Goal: Task Accomplishment & Management: Manage account settings

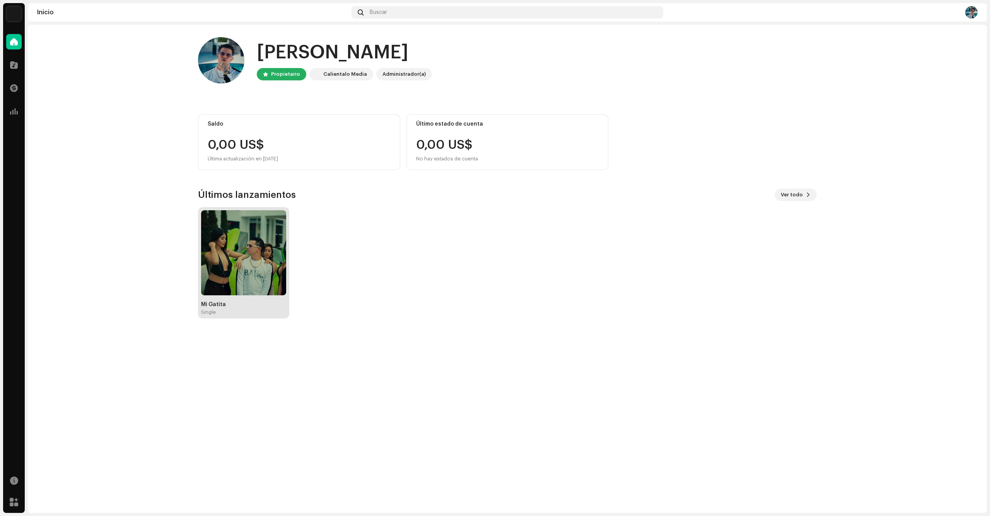
click at [254, 242] on img at bounding box center [243, 252] width 85 height 85
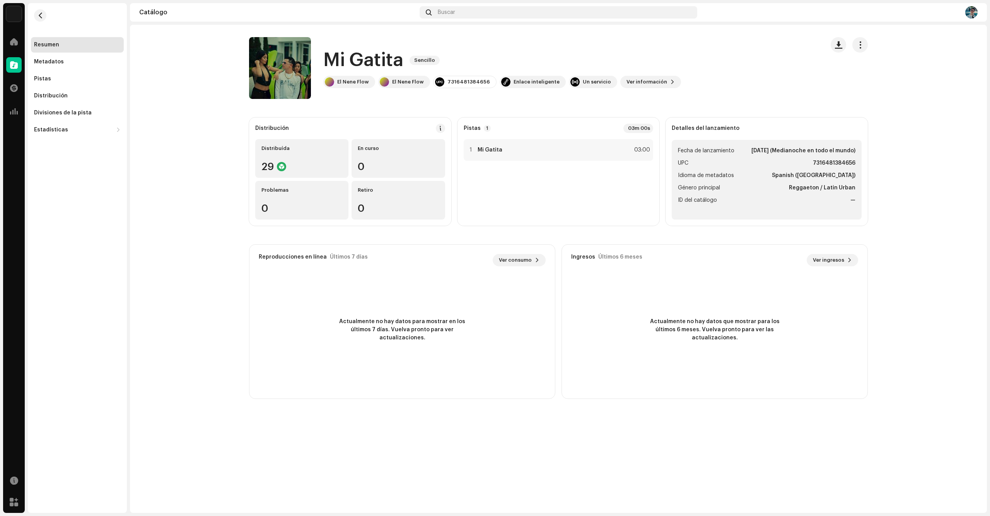
click at [868, 45] on div "Mi Gatita Sencillo El Nene Flow El Nene Flow 7316481384656 Enlace inteligente U…" at bounding box center [558, 68] width 643 height 62
click at [865, 46] on button "button" at bounding box center [859, 44] width 15 height 15
click at [15, 48] on div at bounding box center [13, 41] width 15 height 15
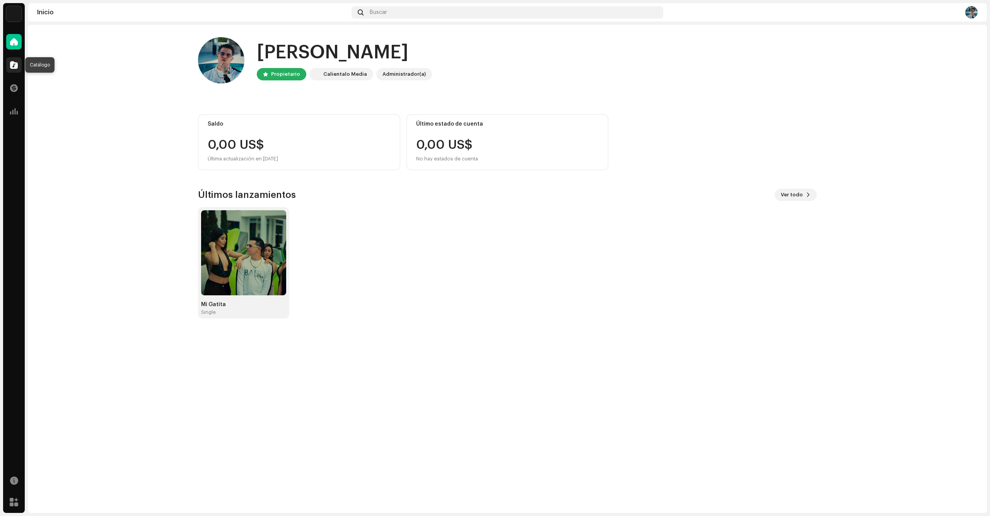
click at [14, 64] on span at bounding box center [14, 65] width 8 height 6
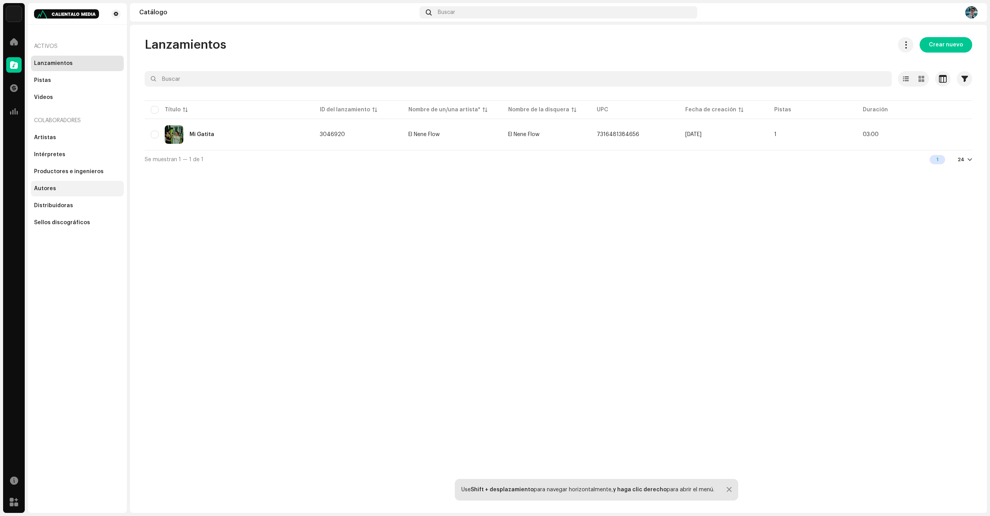
click at [54, 186] on div "Autores" at bounding box center [45, 189] width 22 height 6
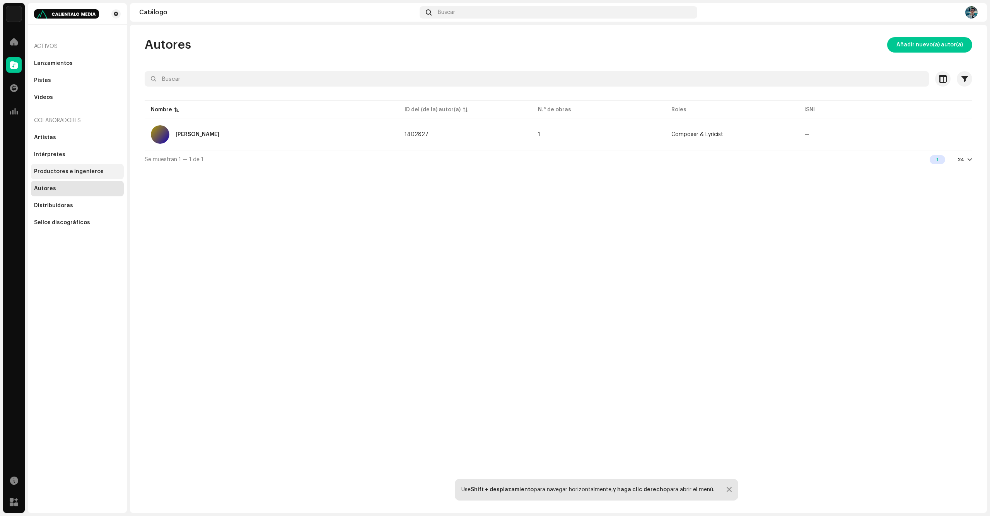
click at [84, 174] on div "Productores e ingenieros" at bounding box center [69, 172] width 70 height 6
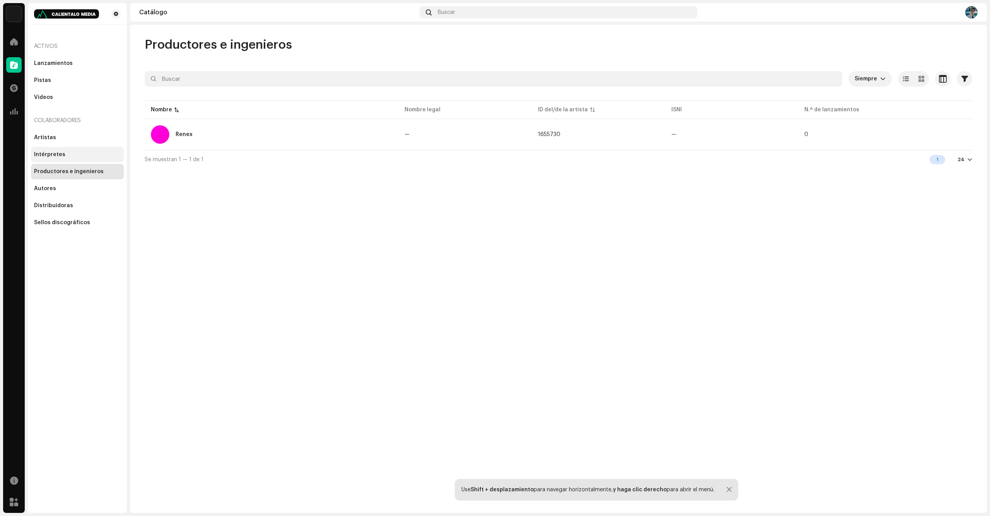
click at [87, 156] on div "Intérpretes" at bounding box center [77, 155] width 87 height 6
click at [83, 140] on div "Artistas" at bounding box center [77, 138] width 87 height 6
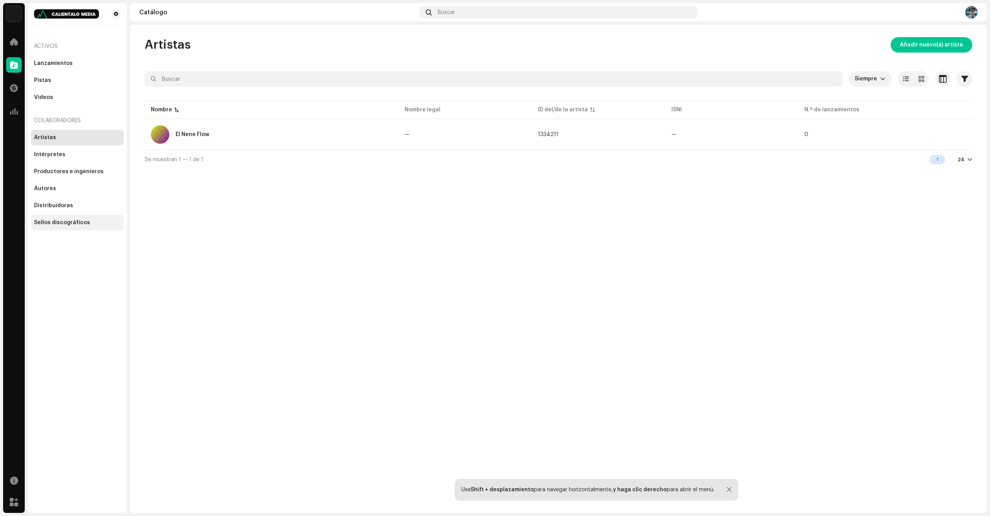
click at [68, 224] on div "Sellos discográficos" at bounding box center [62, 223] width 56 height 6
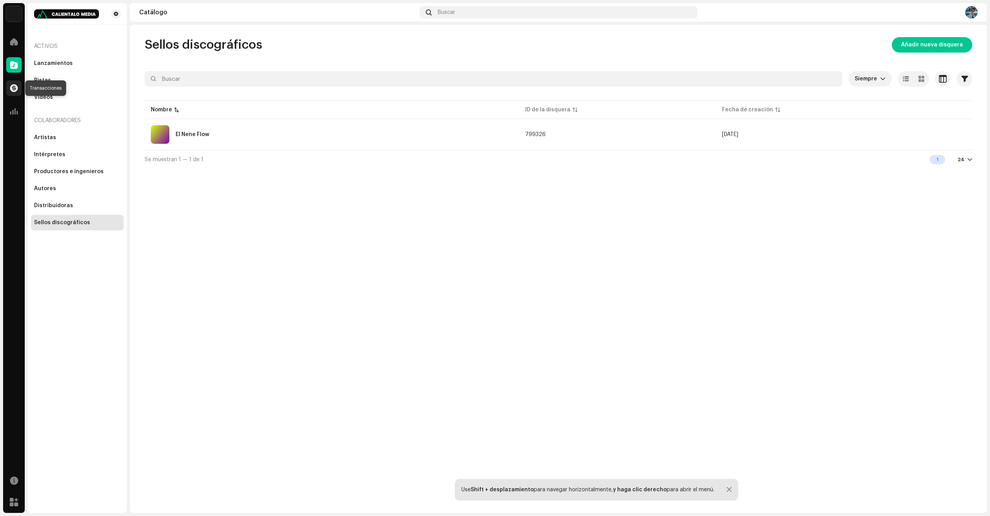
click at [20, 88] on div at bounding box center [13, 87] width 15 height 15
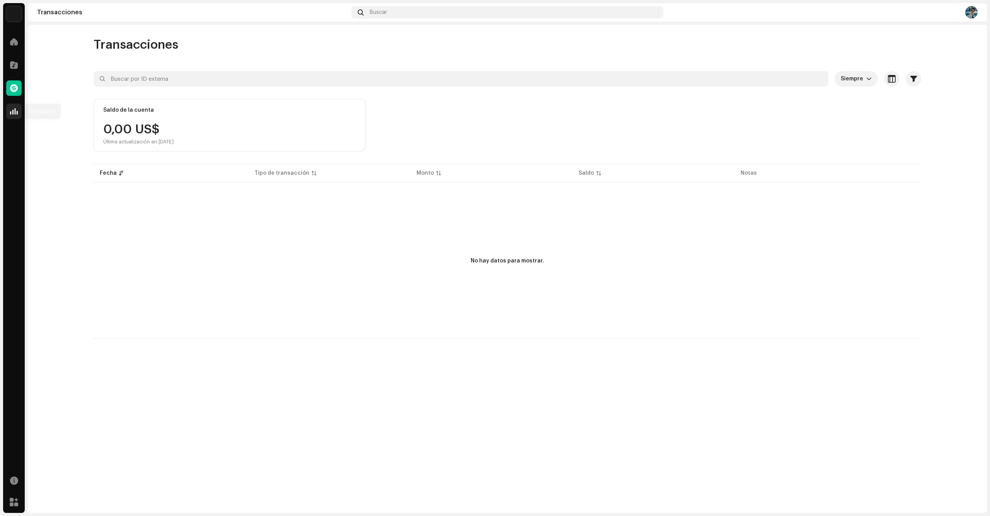
click at [19, 109] on div at bounding box center [13, 111] width 15 height 15
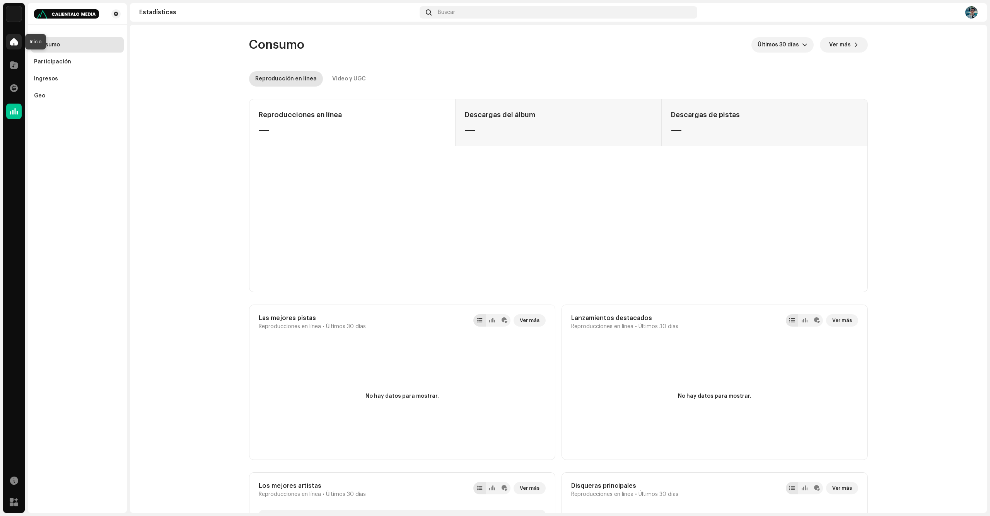
click at [18, 43] on div at bounding box center [13, 41] width 15 height 15
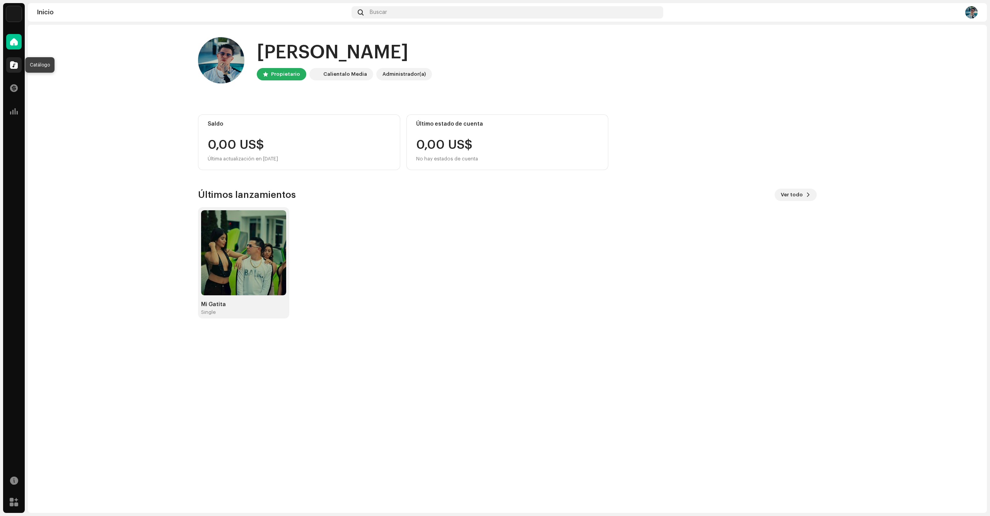
click at [12, 62] on span at bounding box center [14, 65] width 8 height 6
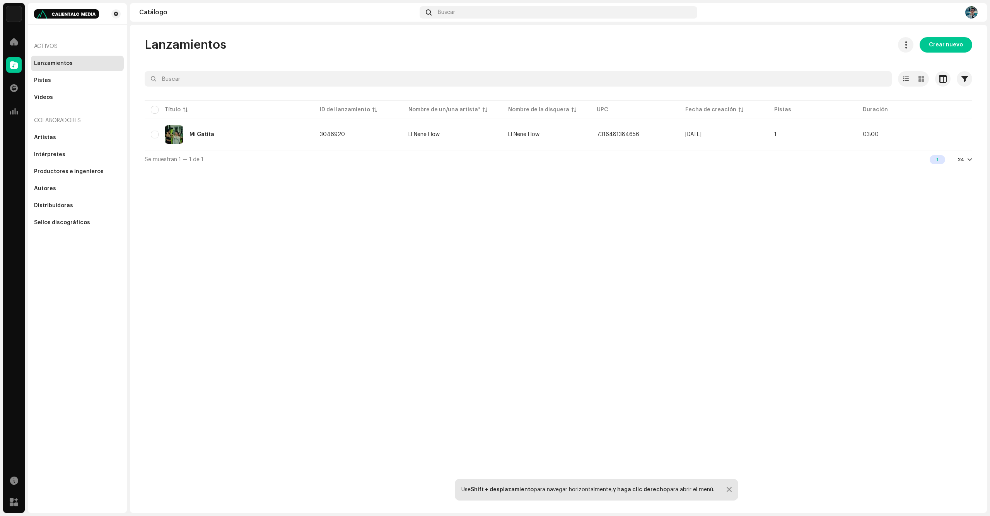
click at [76, 66] on div "Lanzamientos" at bounding box center [77, 63] width 87 height 6
click at [305, 133] on div "Mi Gatita" at bounding box center [229, 134] width 157 height 19
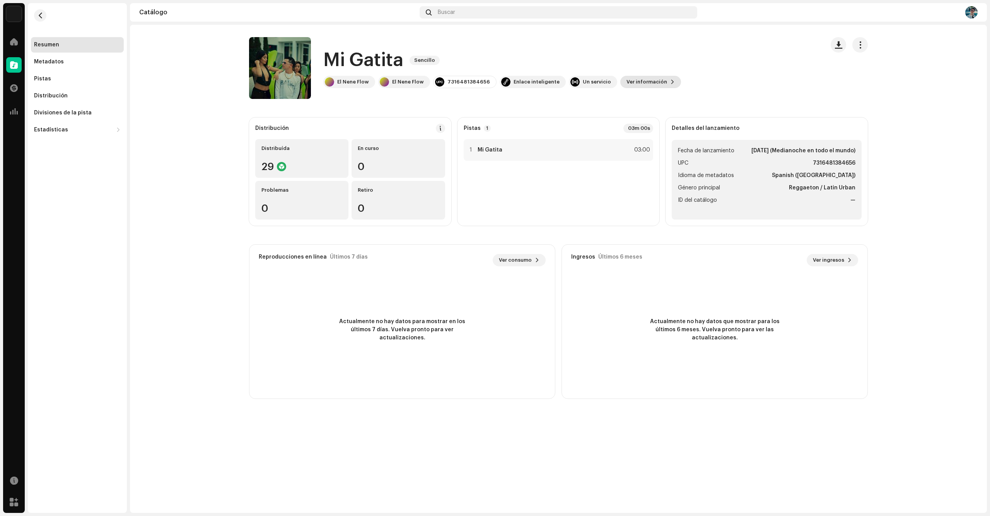
click at [642, 84] on span "Ver información" at bounding box center [646, 81] width 41 height 15
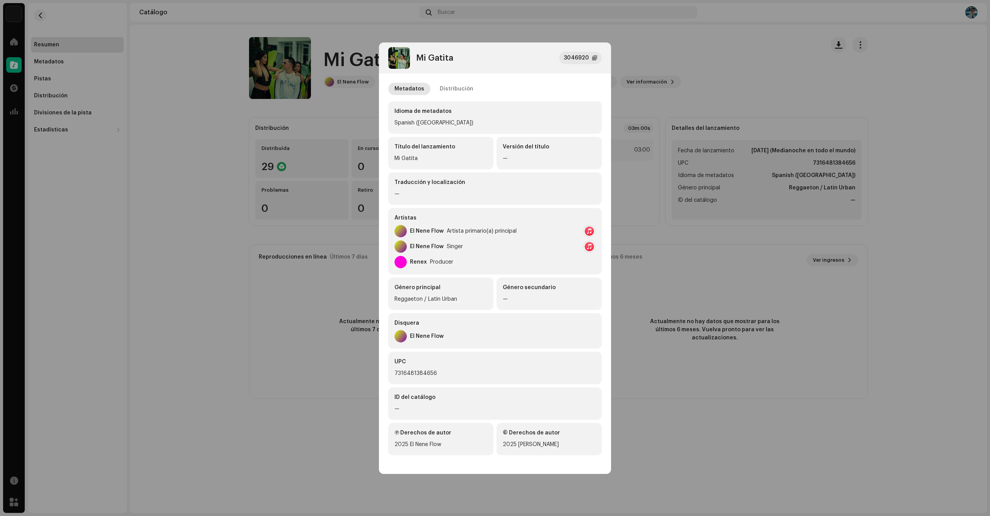
drag, startPoint x: 450, startPoint y: 179, endPoint x: 456, endPoint y: 174, distance: 7.4
click at [450, 179] on div "Traducción y localización" at bounding box center [494, 183] width 201 height 8
click at [461, 89] on div "Distribución" at bounding box center [457, 89] width 34 height 12
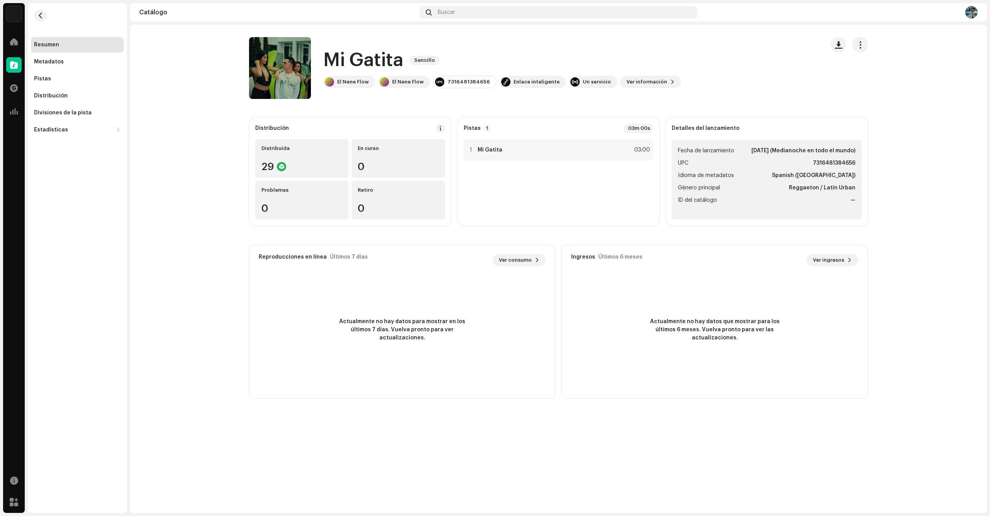
click at [162, 244] on div "Mi Gatita 3046920 Metadatos Distribución Fecha de lanzamiento [DATE] (Medianoch…" at bounding box center [495, 258] width 990 height 516
click at [865, 41] on button "button" at bounding box center [859, 44] width 15 height 15
click at [88, 116] on div "Divisiones de la pista" at bounding box center [77, 112] width 93 height 15
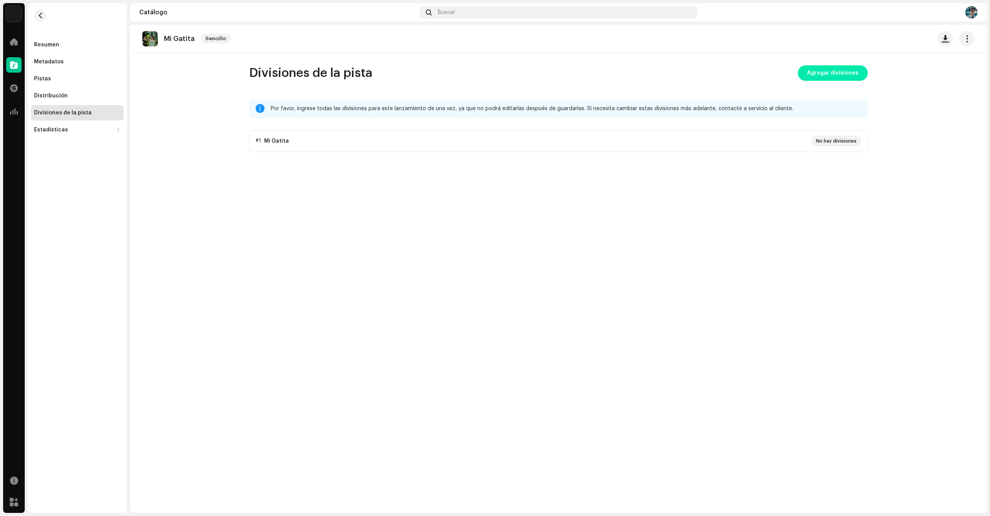
click at [834, 72] on span "Agregar divisiones" at bounding box center [832, 72] width 51 height 15
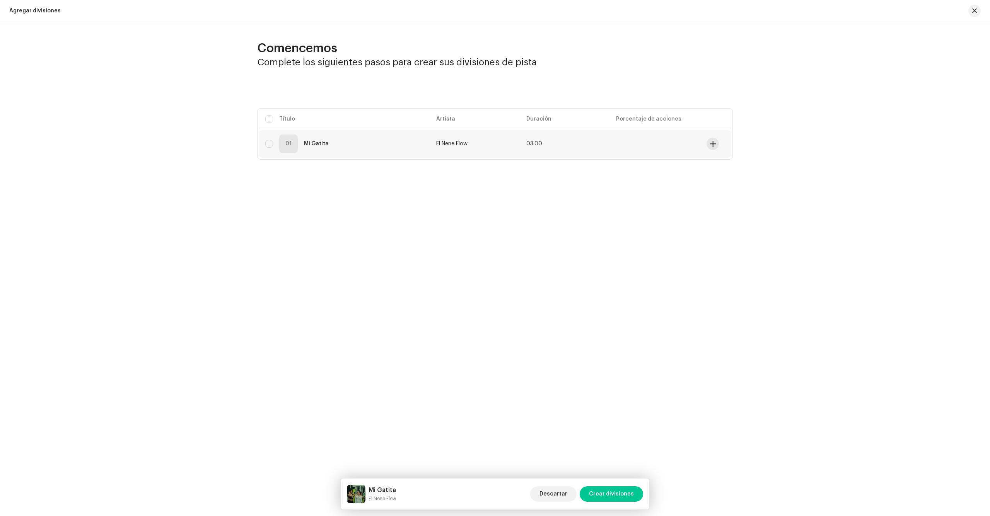
click at [273, 144] on div "01 Mi Gatita" at bounding box center [344, 144] width 159 height 19
click at [271, 146] on input "checkbox" at bounding box center [269, 144] width 8 height 8
checkbox input "true"
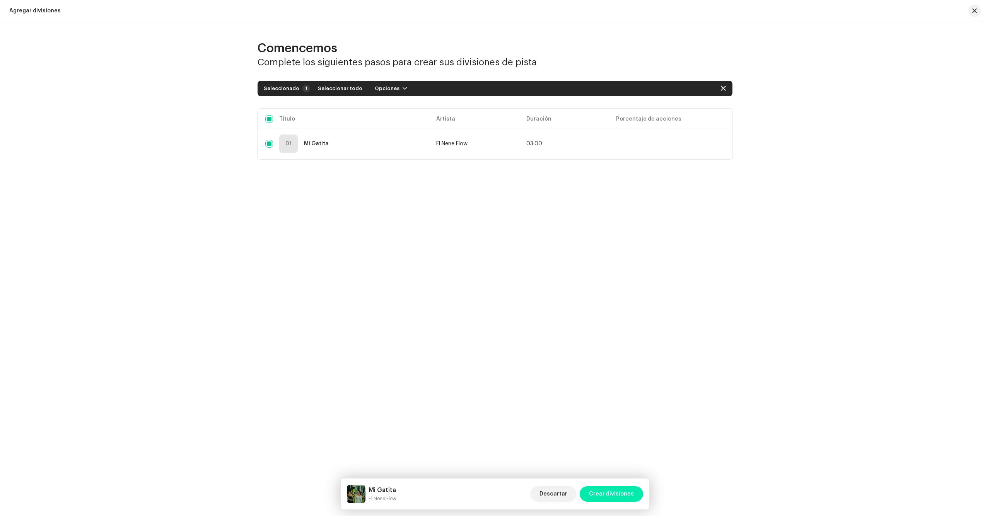
click at [623, 491] on span "Crear divisiones" at bounding box center [611, 493] width 45 height 15
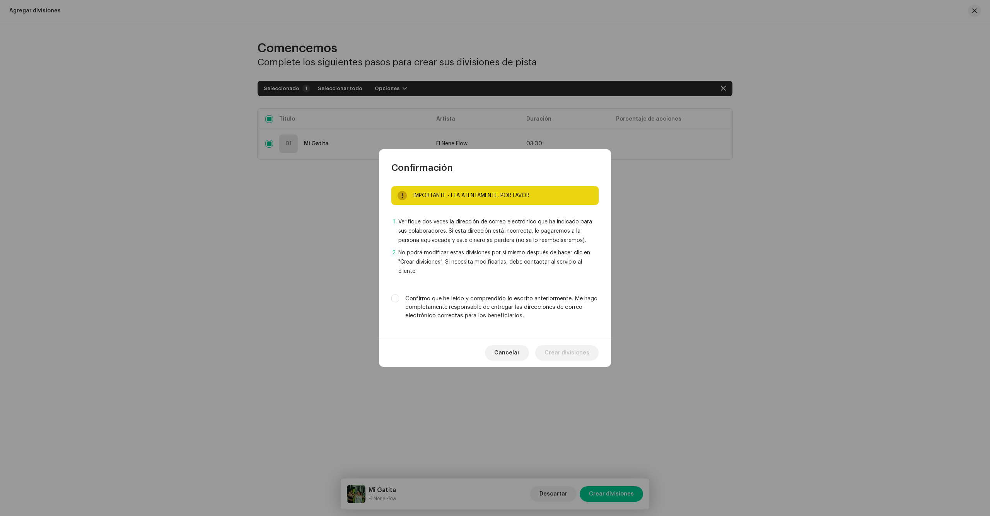
click at [400, 296] on div "Confirmo que he leído y comprendido lo escrito anteriormente. Me hago completam…" at bounding box center [494, 308] width 207 height 26
click at [398, 297] on input "Confirmo que he leído y comprendido lo escrito anteriormente. Me hago completam…" at bounding box center [395, 299] width 8 height 8
checkbox input "true"
click at [555, 360] on span "Crear divisiones" at bounding box center [566, 352] width 45 height 15
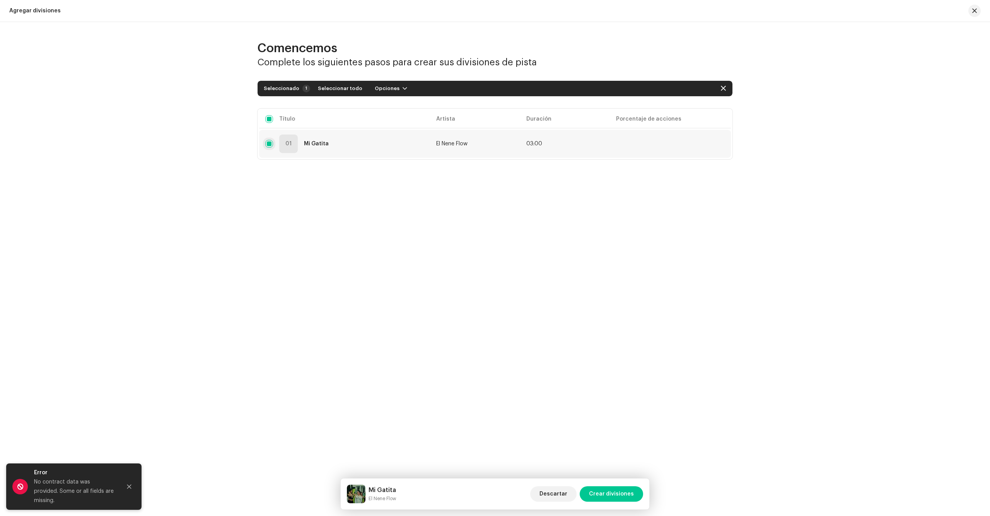
click at [271, 147] on input "checkbox" at bounding box center [269, 144] width 8 height 8
checkbox input "false"
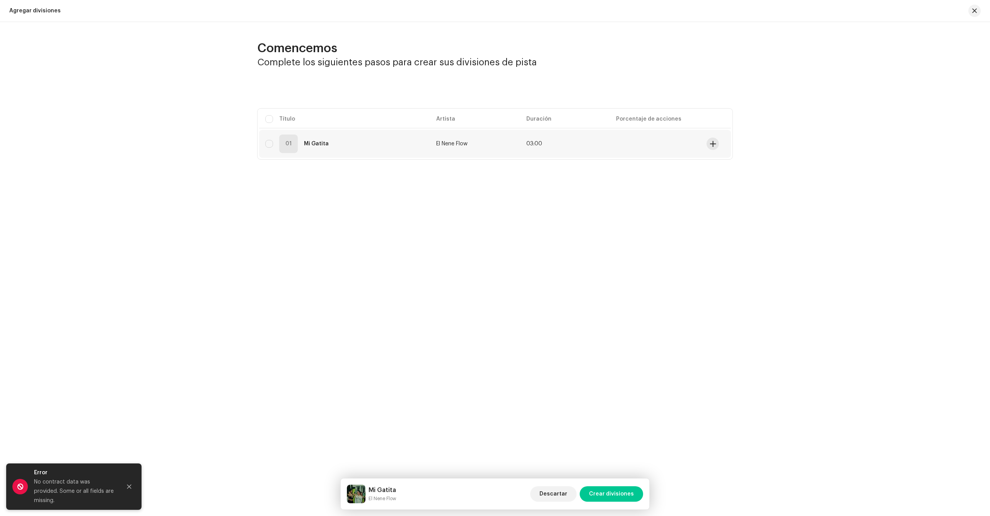
click at [278, 148] on div "01 Mi Gatita" at bounding box center [344, 144] width 159 height 19
click at [275, 145] on div "01 Mi Gatita" at bounding box center [344, 144] width 159 height 19
click at [268, 145] on input "Row Unselected" at bounding box center [269, 144] width 8 height 8
checkbox input "true"
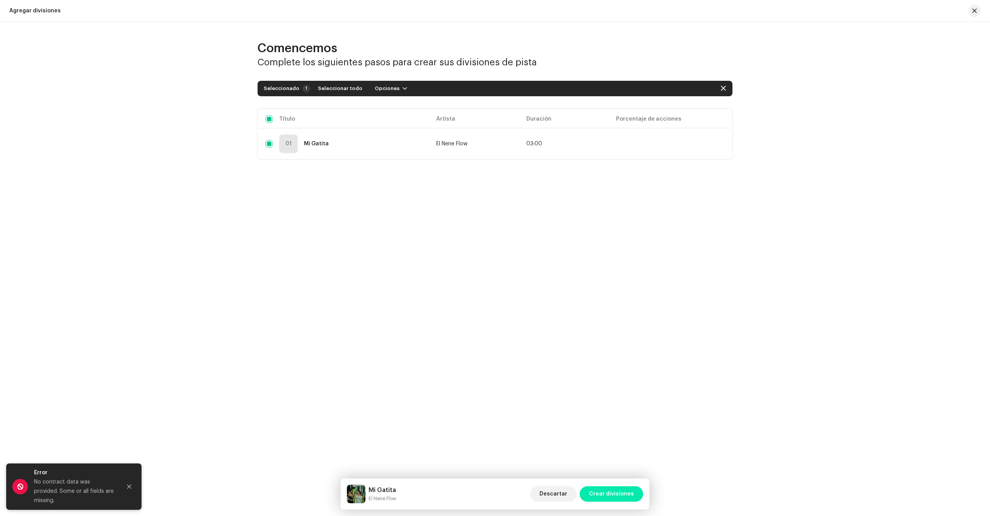
click at [624, 496] on span "Crear divisiones" at bounding box center [611, 493] width 45 height 15
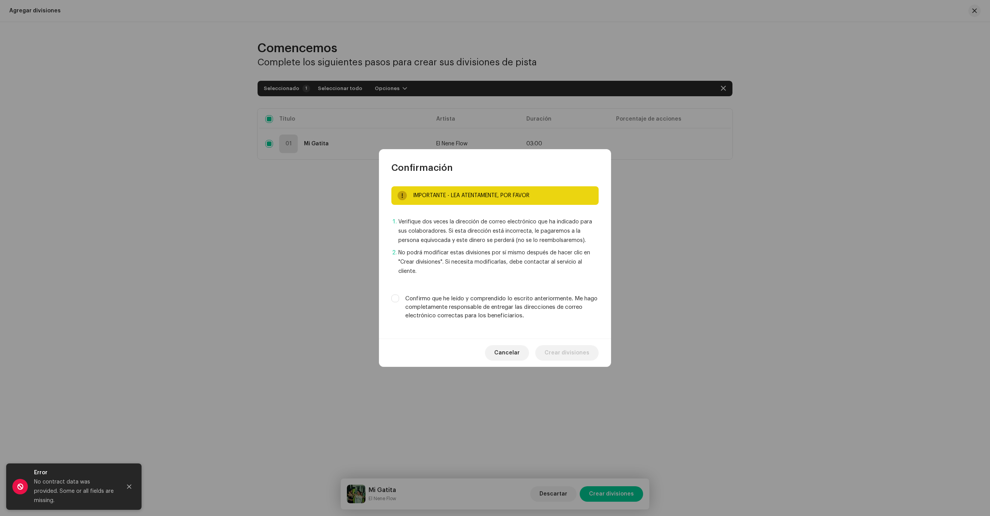
click at [400, 299] on div "Confirmo que he leído y comprendido lo escrito anteriormente. Me hago completam…" at bounding box center [494, 308] width 207 height 26
click at [392, 299] on input "Confirmo que he leído y comprendido lo escrito anteriormente. Me hago completam…" at bounding box center [395, 299] width 8 height 8
checkbox input "true"
click at [565, 357] on span "Crear divisiones" at bounding box center [566, 352] width 45 height 15
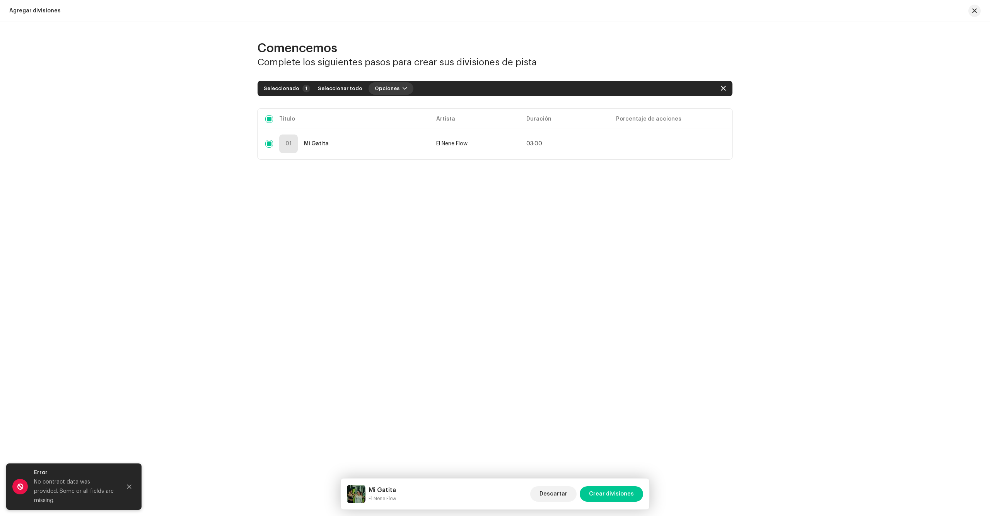
click at [401, 89] on button "Opciones" at bounding box center [391, 88] width 45 height 12
click at [397, 102] on div "Agregar divisiones" at bounding box center [404, 105] width 78 height 15
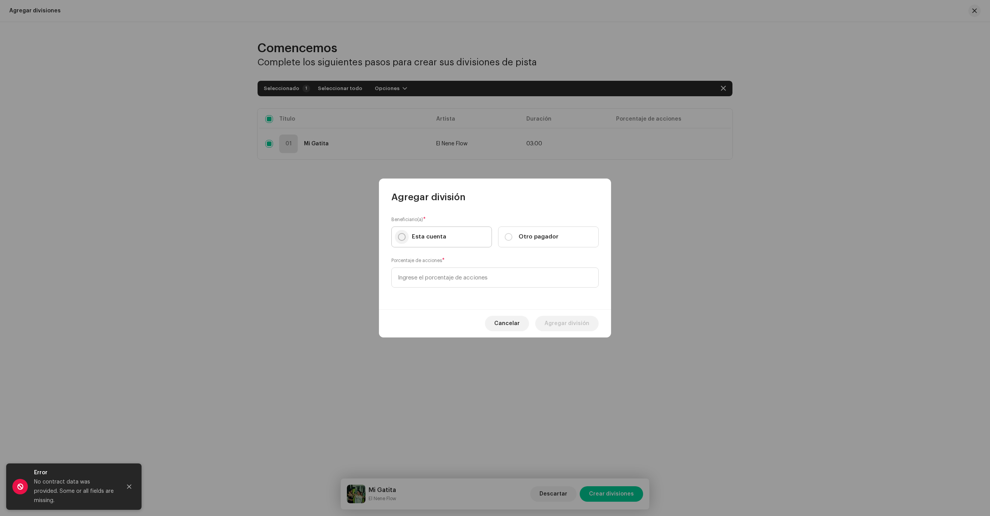
click at [402, 237] on input "Esta cuenta" at bounding box center [402, 237] width 8 height 8
radio input "true"
click at [425, 280] on input at bounding box center [494, 278] width 207 height 20
type input "80,00"
click at [552, 321] on span "Agregar división" at bounding box center [566, 323] width 45 height 15
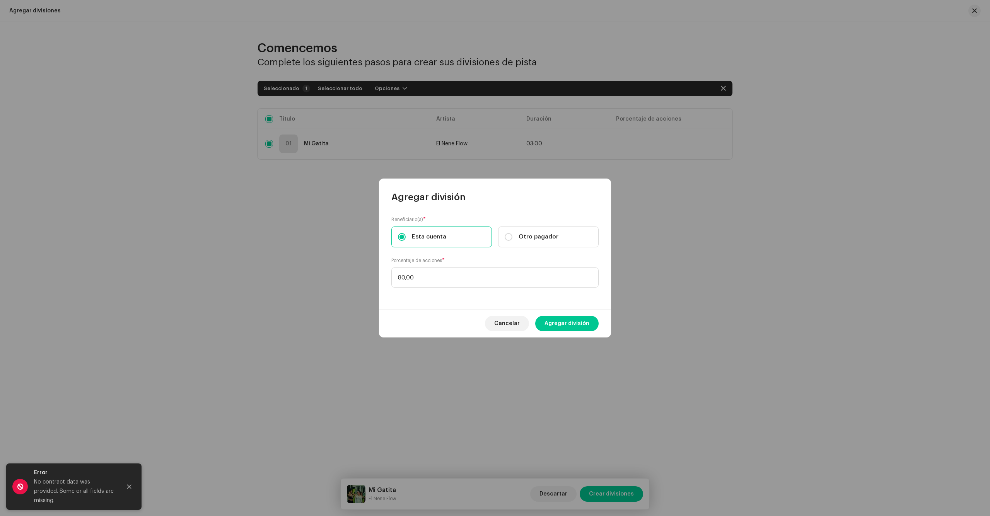
checkbox input "false"
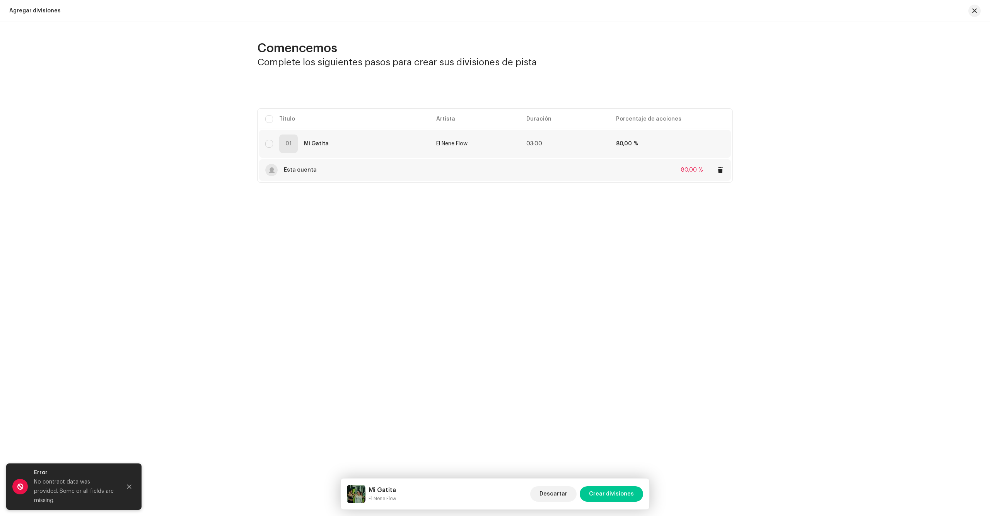
click at [333, 176] on div "Esta cuenta 80,00 %" at bounding box center [494, 170] width 459 height 22
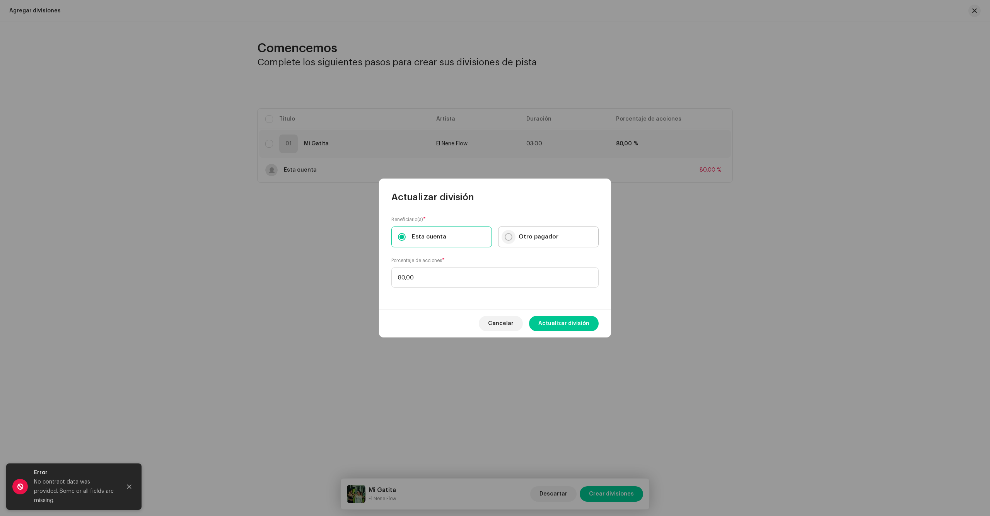
click at [507, 233] on input "Otro pagador" at bounding box center [509, 237] width 8 height 8
radio input "true"
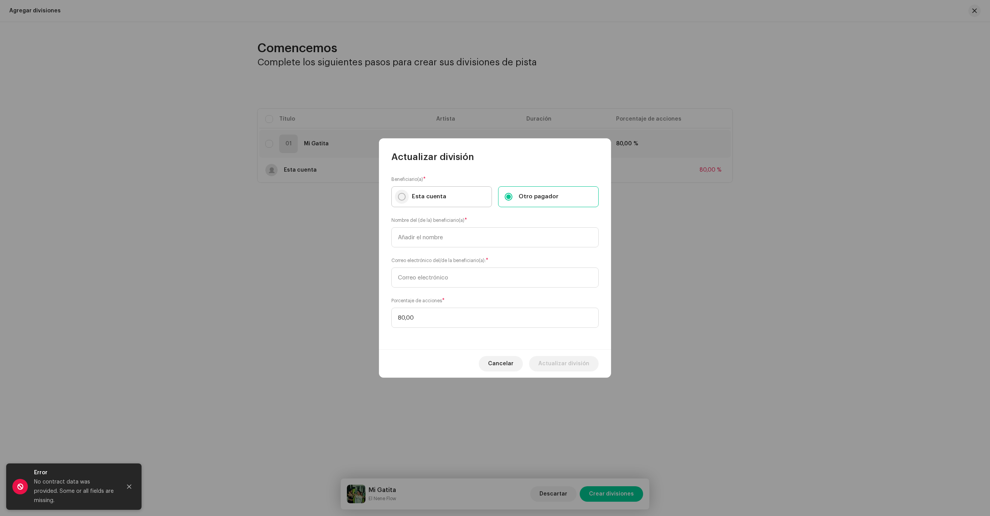
click at [399, 200] on p-radiobutton at bounding box center [402, 197] width 8 height 8
click at [399, 200] on input "Esta cuenta" at bounding box center [402, 197] width 8 height 8
radio input "true"
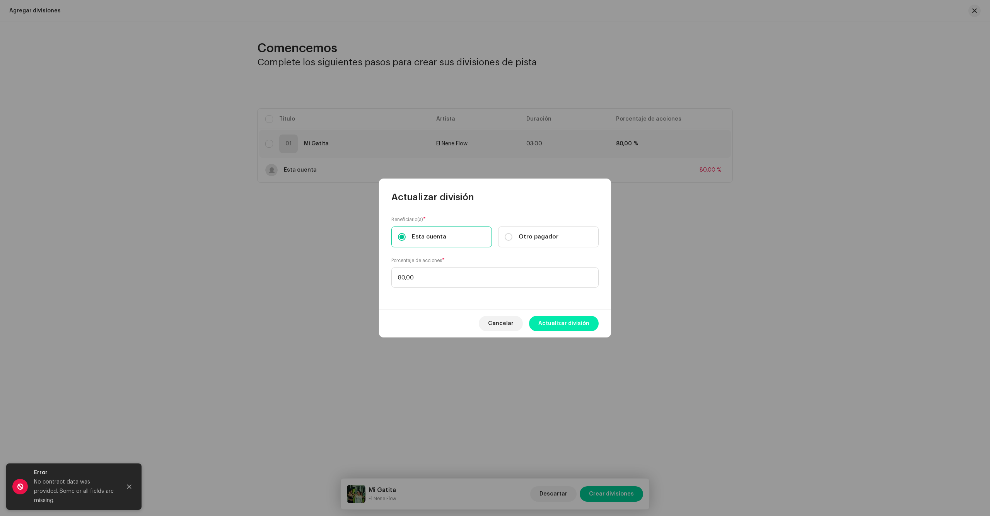
click at [572, 328] on span "Actualizar división" at bounding box center [563, 323] width 51 height 15
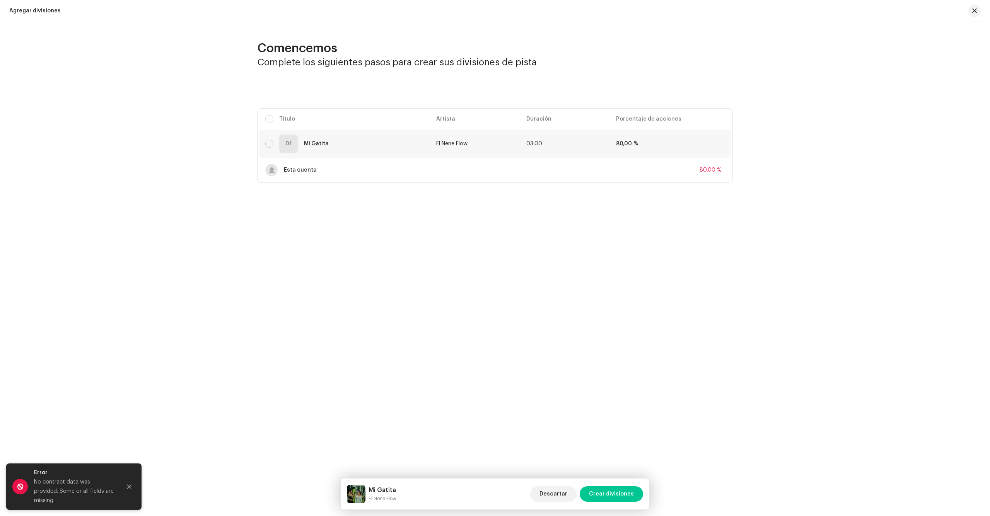
click at [452, 117] on table "Título Artista Duración Porcentaje de acciones 01 Mi Gatita El Nene Flow 03:00 …" at bounding box center [495, 146] width 472 height 74
click at [449, 142] on span "El Nene Flow" at bounding box center [451, 143] width 31 height 5
click at [454, 141] on span "El Nene Flow" at bounding box center [451, 143] width 31 height 5
click at [603, 490] on span "Crear divisiones" at bounding box center [611, 493] width 45 height 15
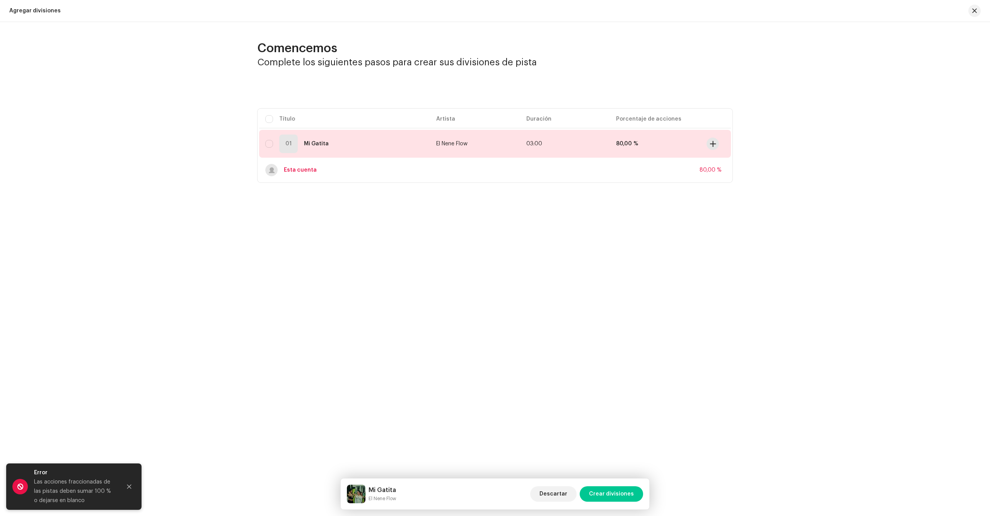
click at [269, 139] on div "01 Mi Gatita" at bounding box center [344, 144] width 159 height 19
click at [275, 146] on div "01 Mi Gatita" at bounding box center [344, 144] width 159 height 19
click at [272, 145] on input "checkbox" at bounding box center [269, 144] width 8 height 8
checkbox input "true"
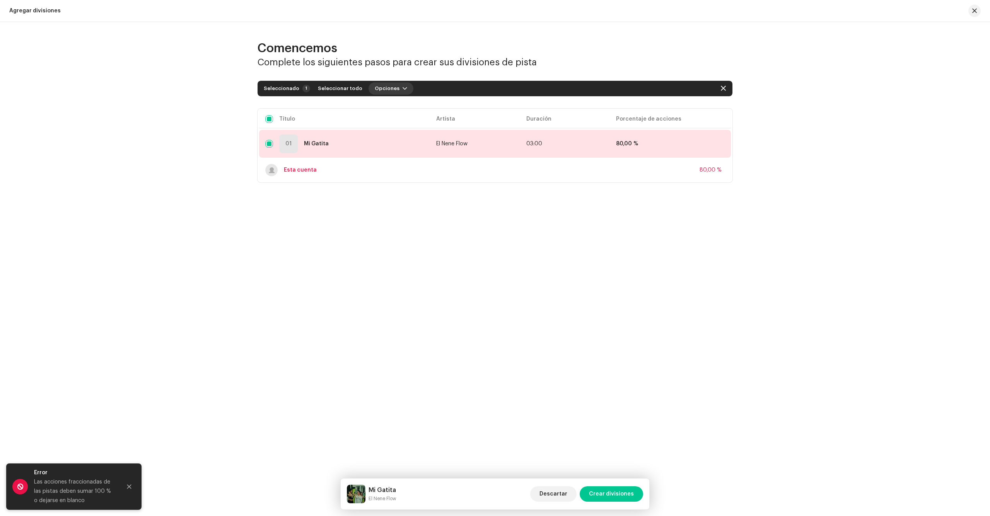
click at [391, 93] on button "Opciones" at bounding box center [391, 88] width 45 height 12
click at [344, 92] on span "Seleccionar todo" at bounding box center [340, 88] width 44 height 15
click at [392, 94] on button "Opciones" at bounding box center [391, 88] width 45 height 12
click at [391, 102] on div "Agregar divisiones" at bounding box center [404, 105] width 78 height 15
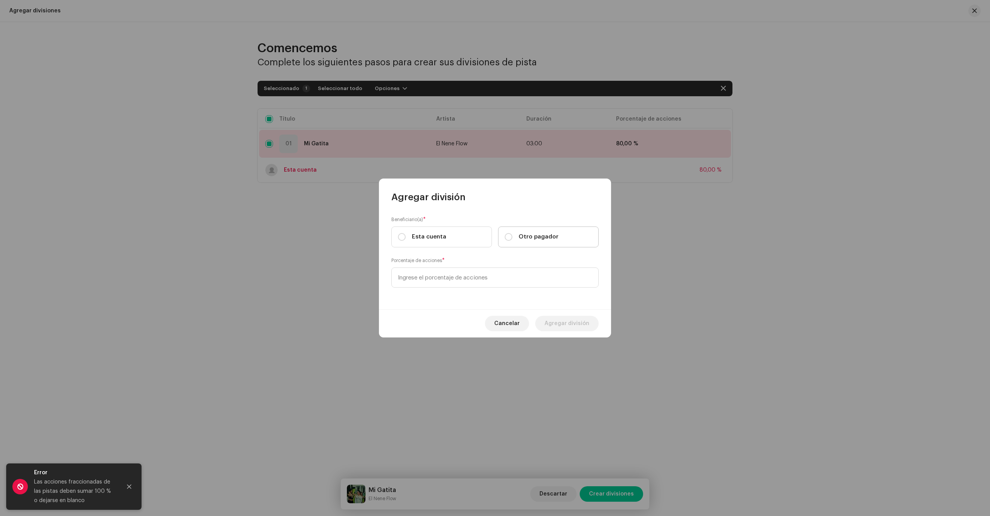
click at [514, 238] on div "Otro pagador" at bounding box center [532, 237] width 54 height 9
click at [512, 238] on input "Otro pagador" at bounding box center [509, 237] width 8 height 8
radio input "true"
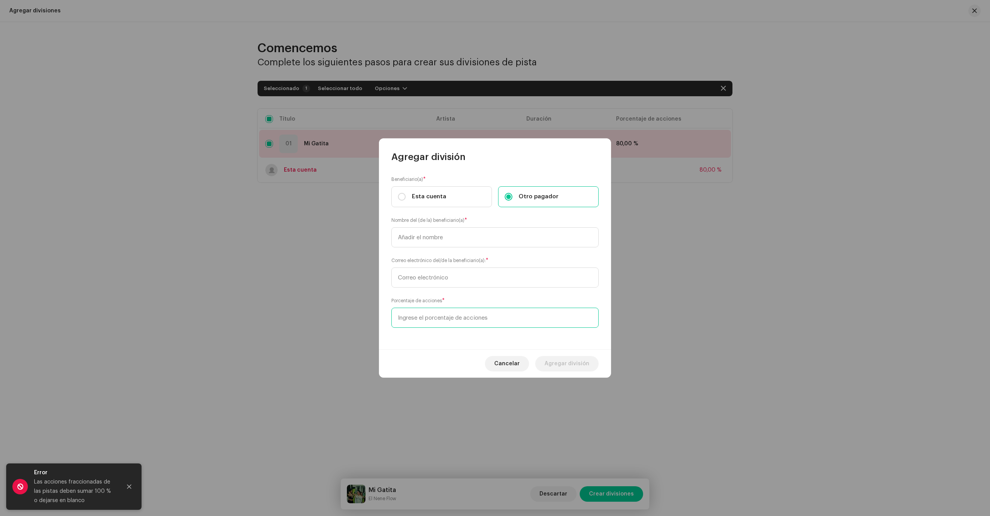
click at [494, 320] on input at bounding box center [494, 318] width 207 height 20
type input "20,00"
type input "[PERSON_NAME]"
type input "[EMAIL_ADDRESS][DOMAIN_NAME]"
click at [558, 365] on span "Agregar división" at bounding box center [566, 363] width 45 height 15
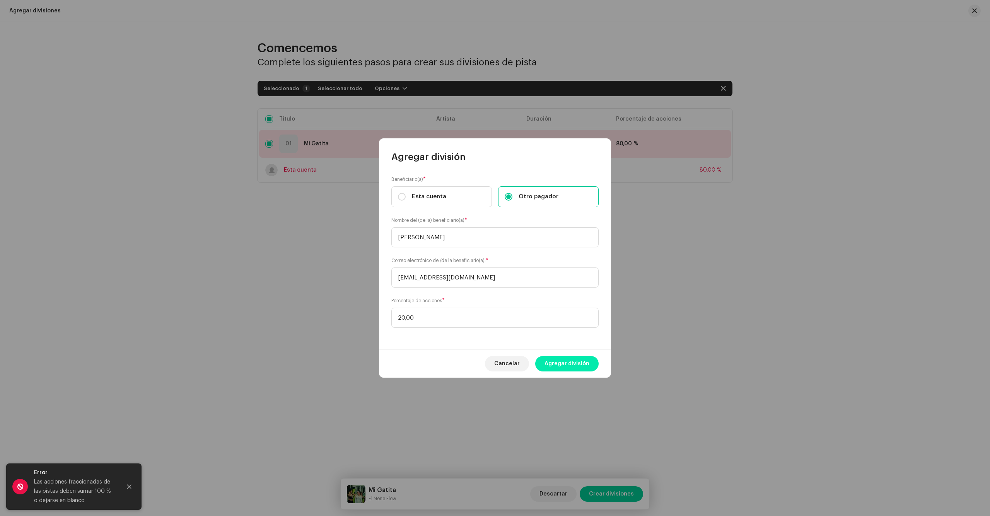
checkbox input "false"
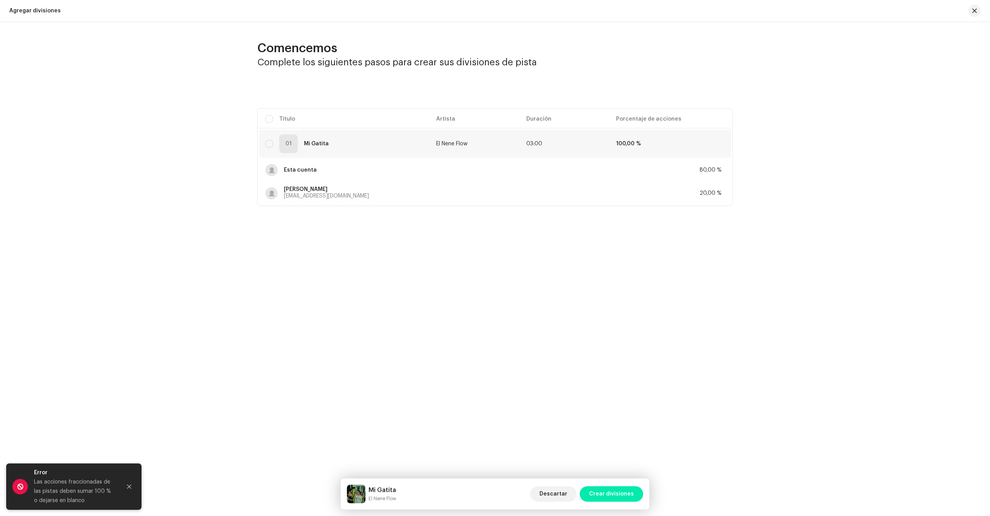
click at [613, 495] on span "Crear divisiones" at bounding box center [611, 493] width 45 height 15
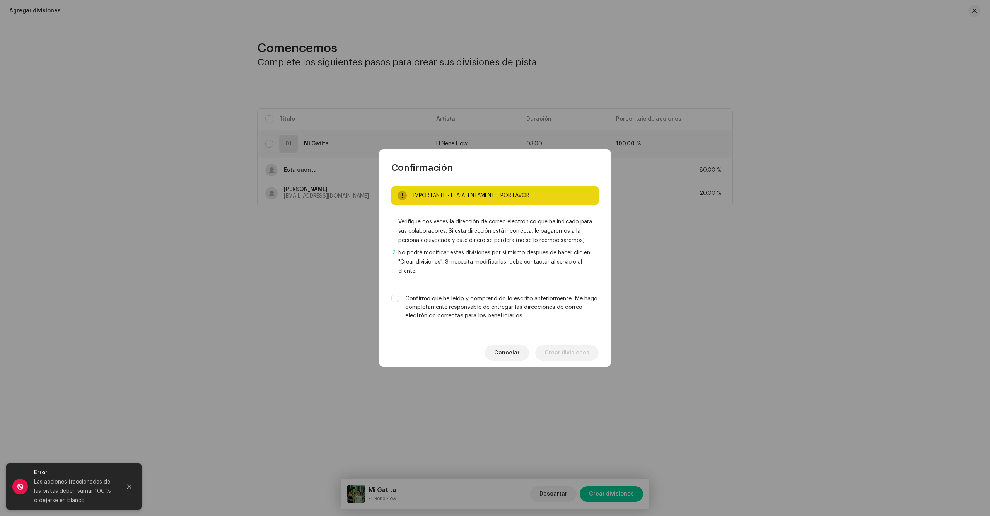
drag, startPoint x: 397, startPoint y: 298, endPoint x: 420, endPoint y: 307, distance: 25.2
click at [398, 299] on input "Confirmo que he leído y comprendido lo escrito anteriormente. Me hago completam…" at bounding box center [395, 299] width 8 height 8
checkbox input "true"
click at [561, 354] on span "Crear divisiones" at bounding box center [566, 352] width 45 height 15
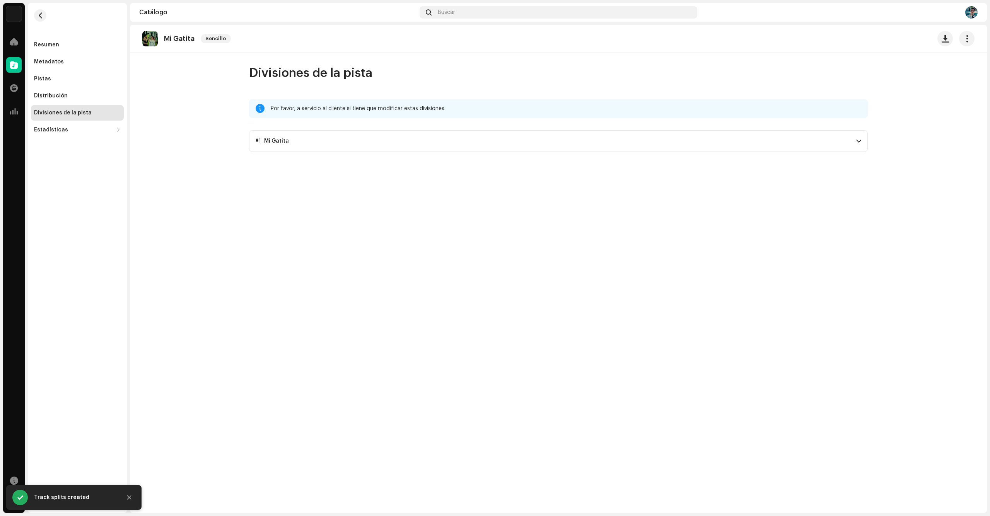
click at [786, 135] on p-accordion-header "#1 Mi Gatita" at bounding box center [558, 141] width 619 height 22
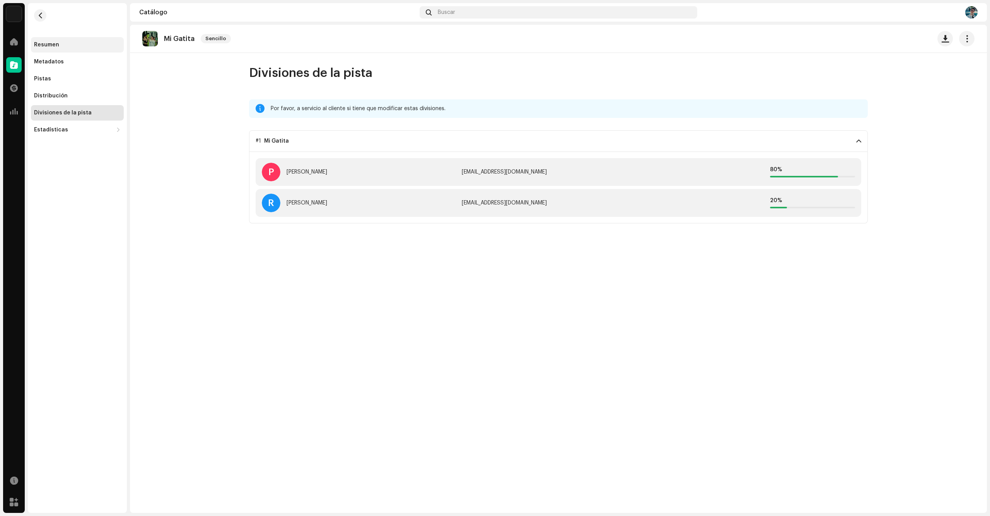
click at [72, 49] on div "Resumen" at bounding box center [77, 44] width 93 height 15
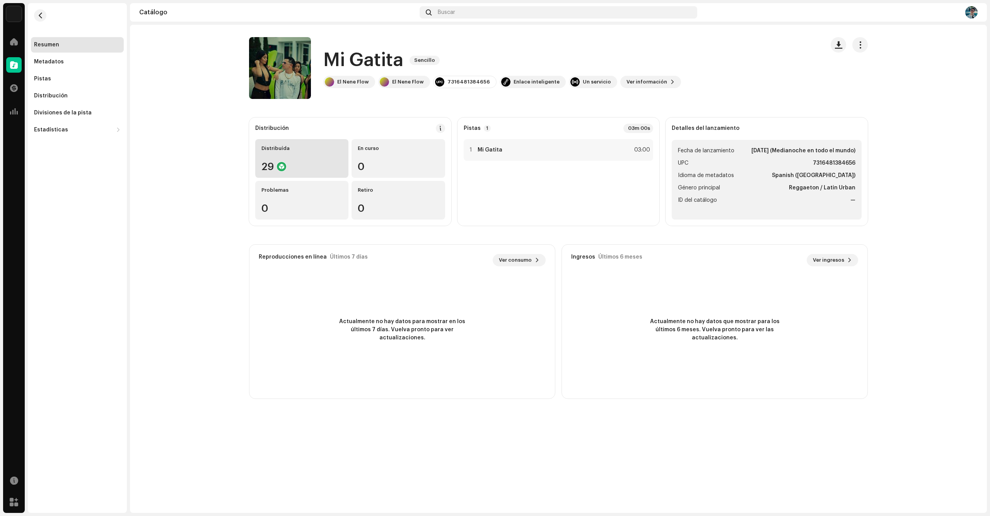
click at [299, 164] on div "29" at bounding box center [301, 167] width 81 height 10
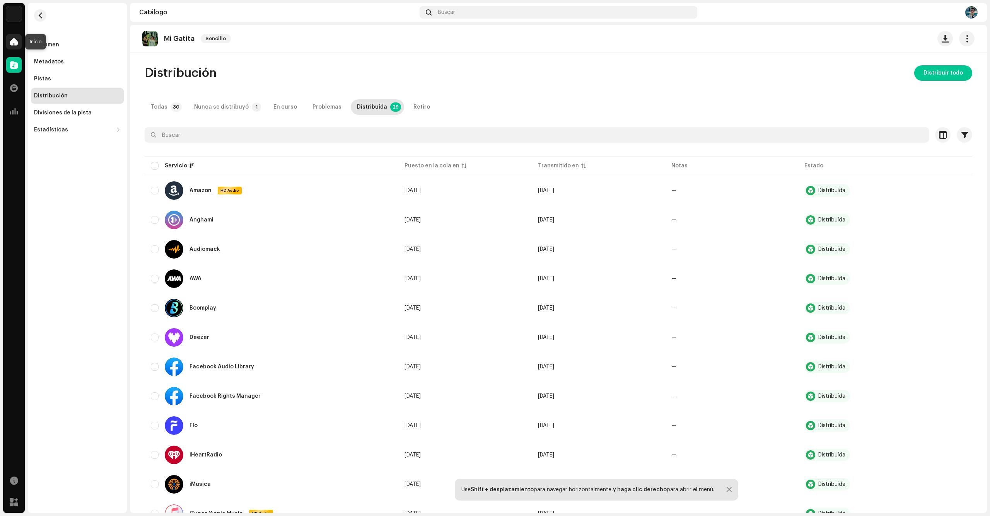
click at [18, 45] on div at bounding box center [13, 41] width 15 height 15
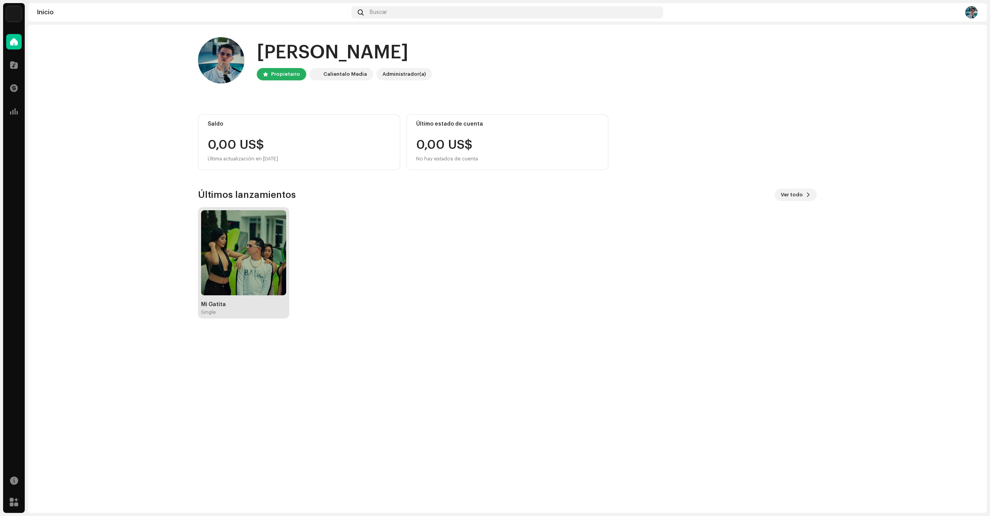
click at [235, 225] on img at bounding box center [243, 252] width 85 height 85
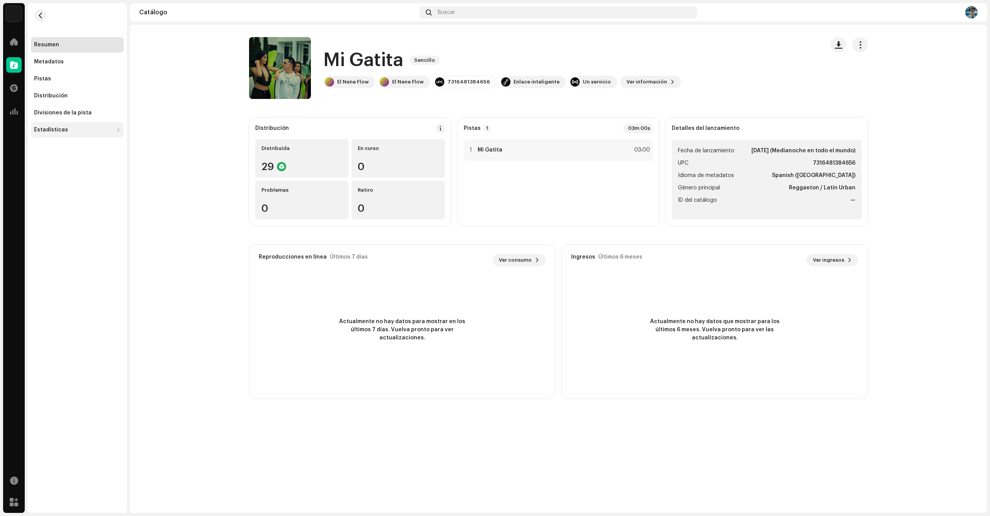
click at [67, 127] on div "Estadísticas" at bounding box center [73, 130] width 79 height 6
click at [89, 145] on div "Consumo" at bounding box center [79, 147] width 84 height 6
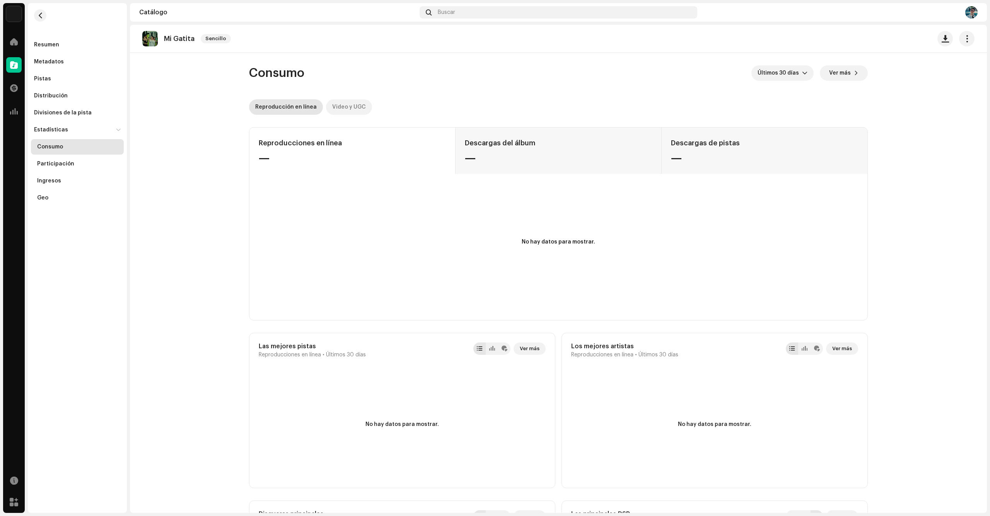
click at [332, 107] on div "Video y UGC" at bounding box center [349, 106] width 34 height 15
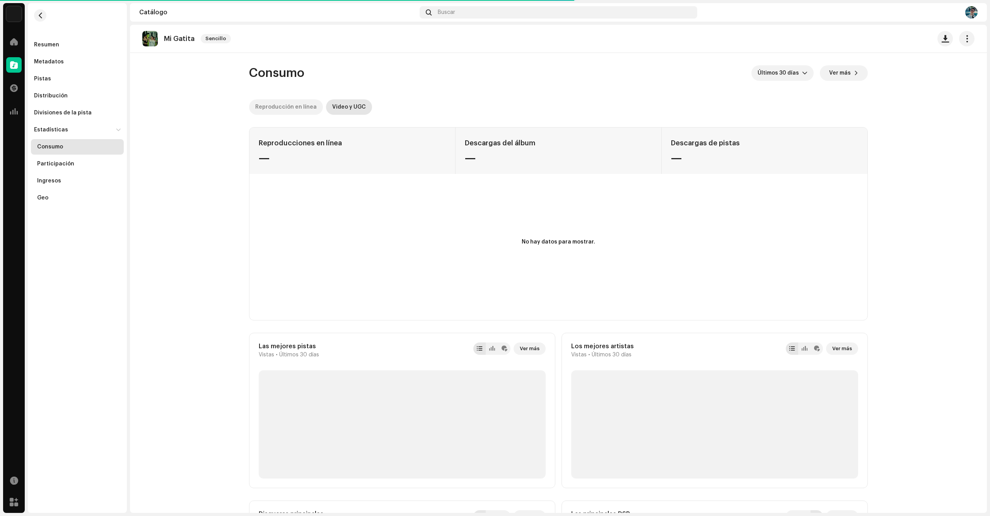
click at [288, 108] on div "Reproducción en línea" at bounding box center [285, 106] width 61 height 15
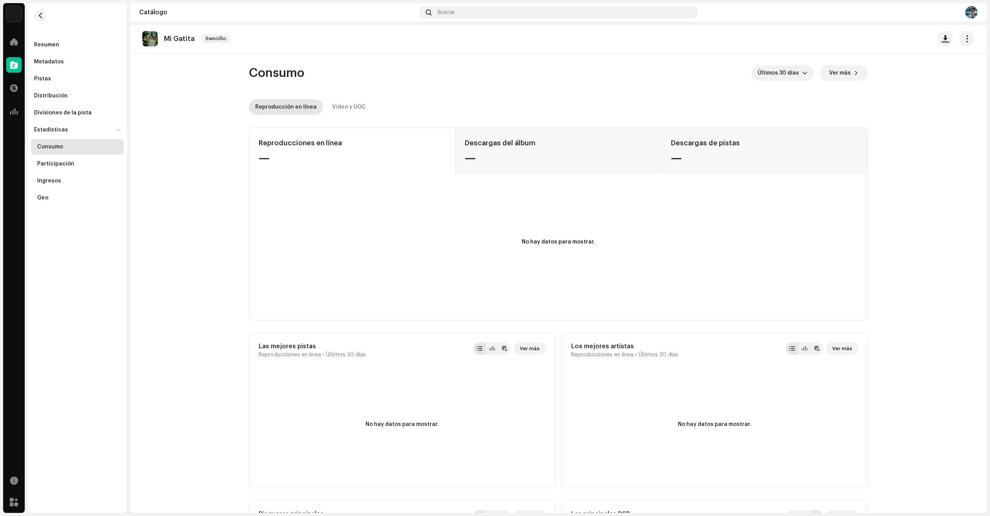
click at [9, 20] on img at bounding box center [13, 13] width 15 height 15
click at [46, 20] on img at bounding box center [41, 17] width 15 height 15
click at [14, 44] on span at bounding box center [14, 42] width 8 height 6
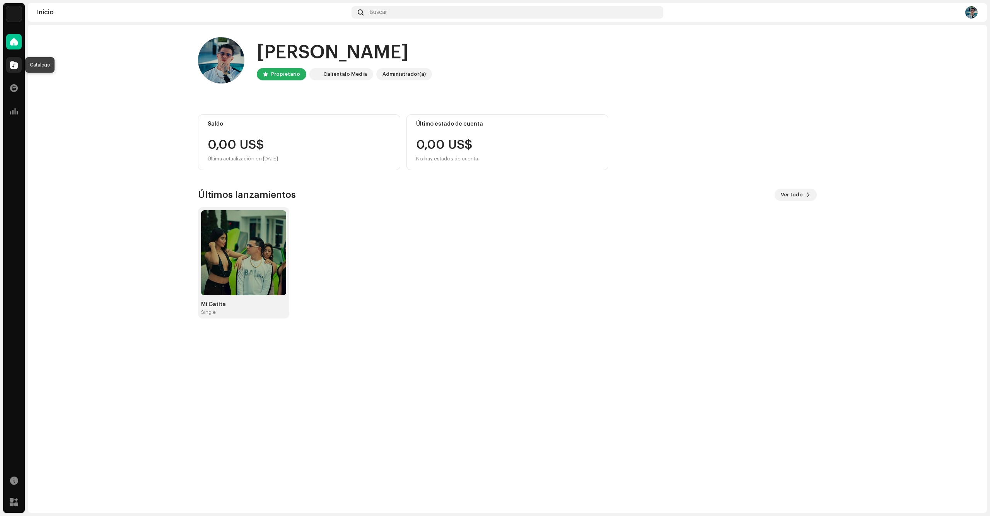
click at [16, 68] on span at bounding box center [14, 65] width 8 height 6
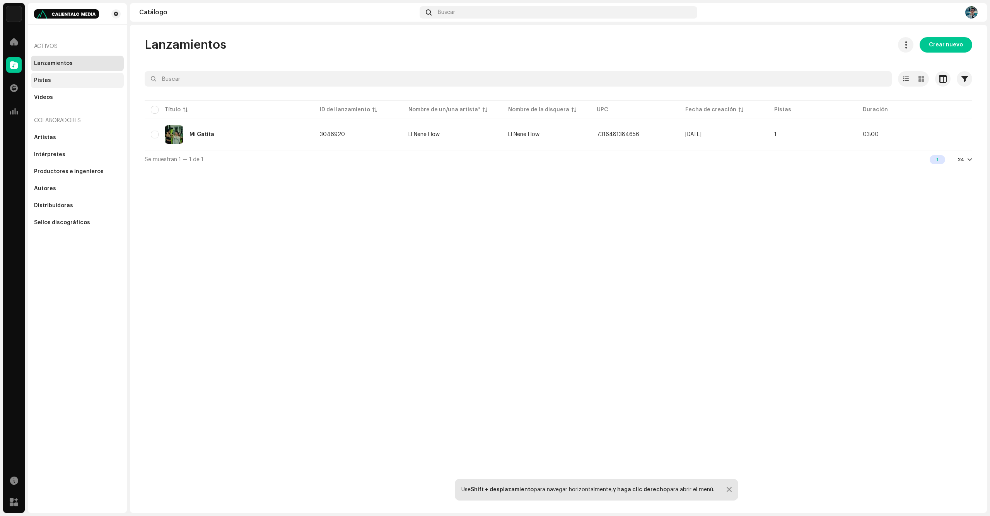
click at [46, 83] on div "Pistas" at bounding box center [42, 80] width 17 height 6
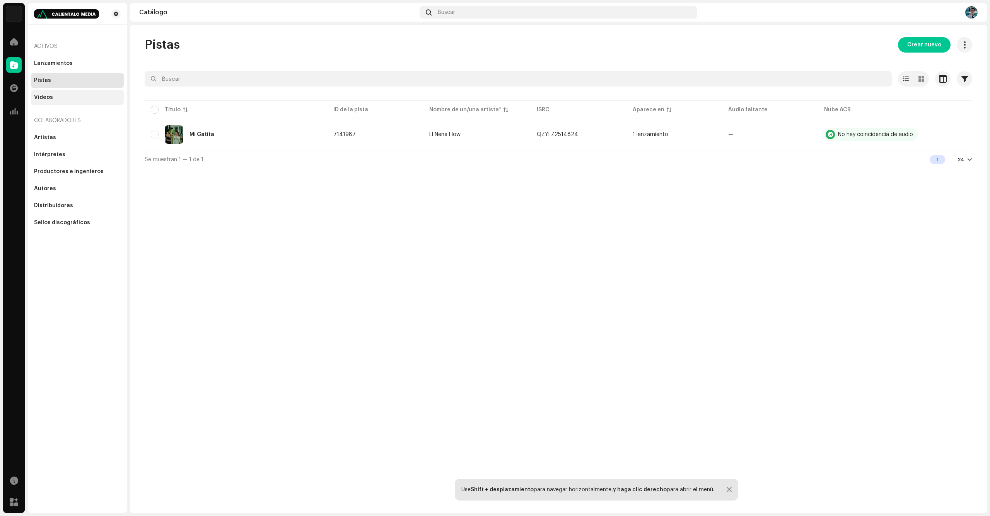
click at [55, 95] on div "Videos" at bounding box center [77, 97] width 87 height 6
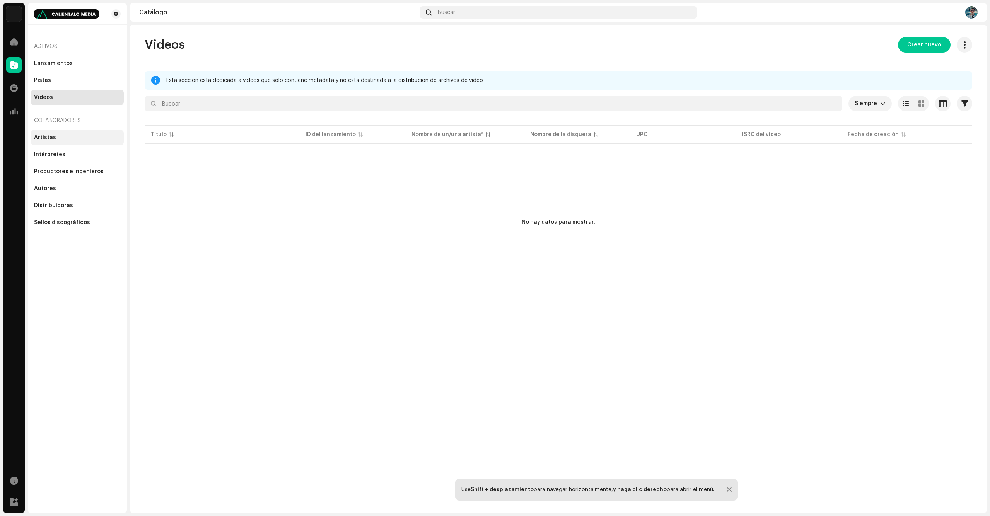
click at [60, 136] on div "Artistas" at bounding box center [77, 138] width 87 height 6
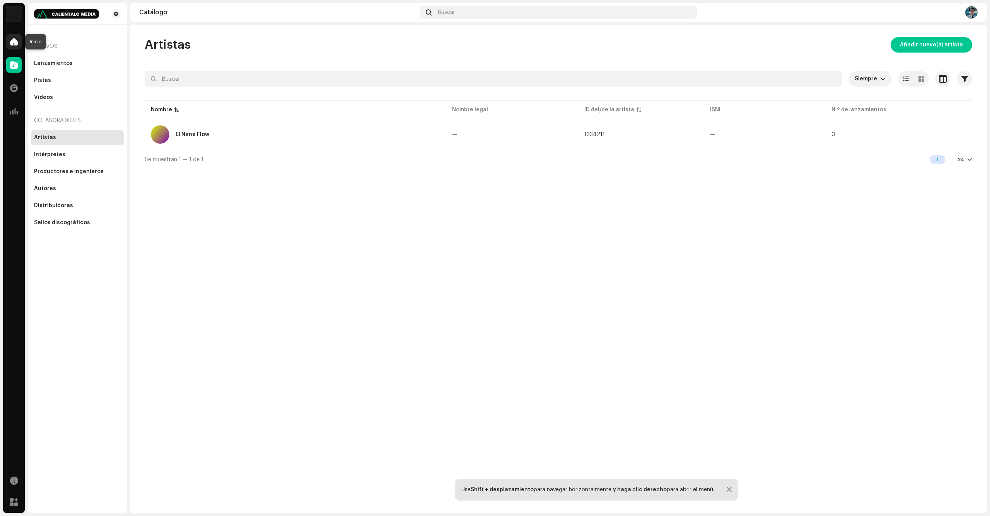
click at [7, 43] on div at bounding box center [13, 41] width 15 height 15
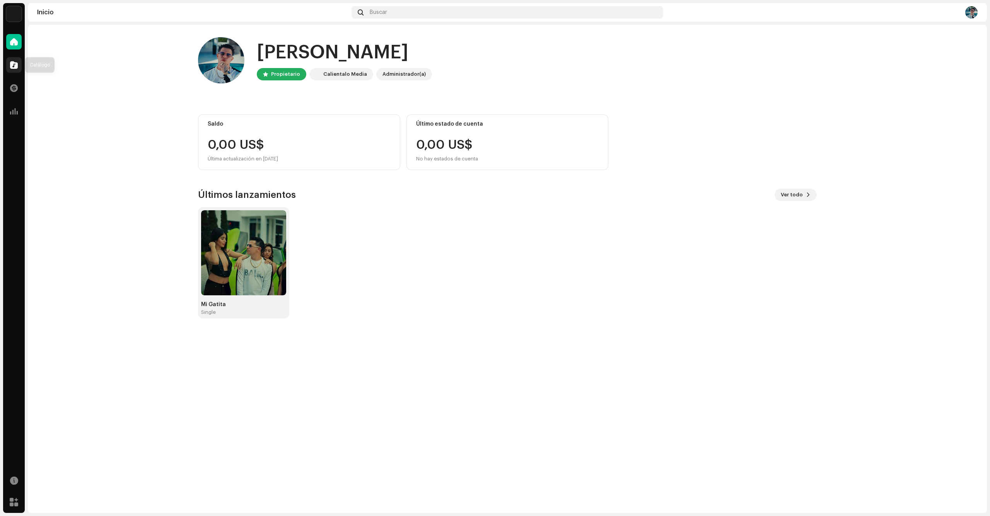
click at [19, 63] on div at bounding box center [13, 64] width 15 height 15
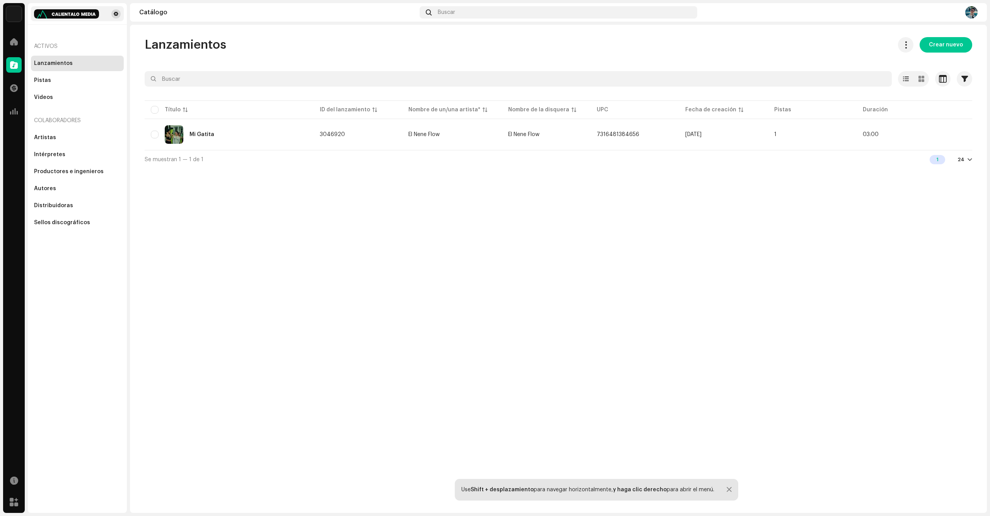
click at [114, 15] on span at bounding box center [116, 14] width 5 height 6
click at [118, 15] on span at bounding box center [116, 14] width 5 height 6
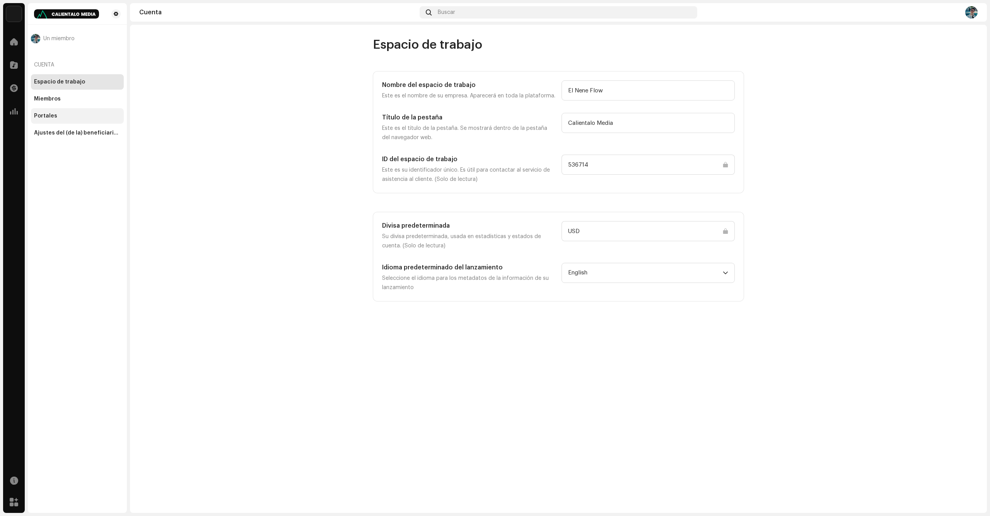
click at [70, 115] on div "Portales" at bounding box center [77, 116] width 87 height 6
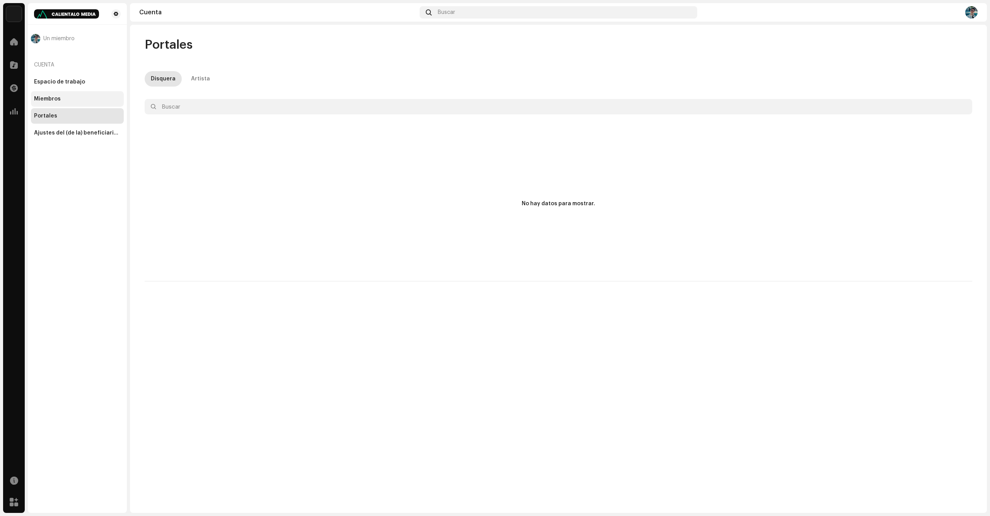
click at [80, 102] on div "Miembros" at bounding box center [77, 98] width 93 height 15
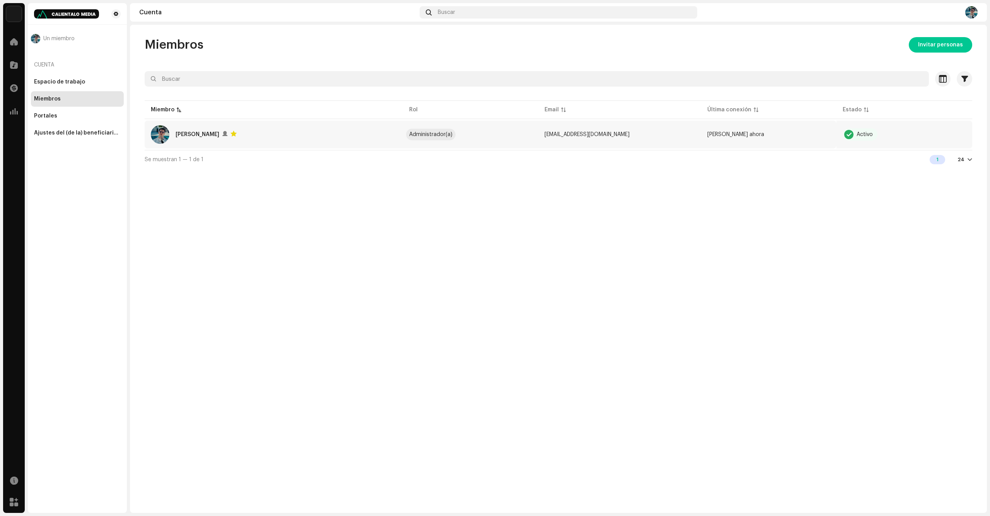
click at [287, 134] on div "[PERSON_NAME]" at bounding box center [274, 134] width 246 height 19
click at [19, 43] on div at bounding box center [13, 41] width 15 height 15
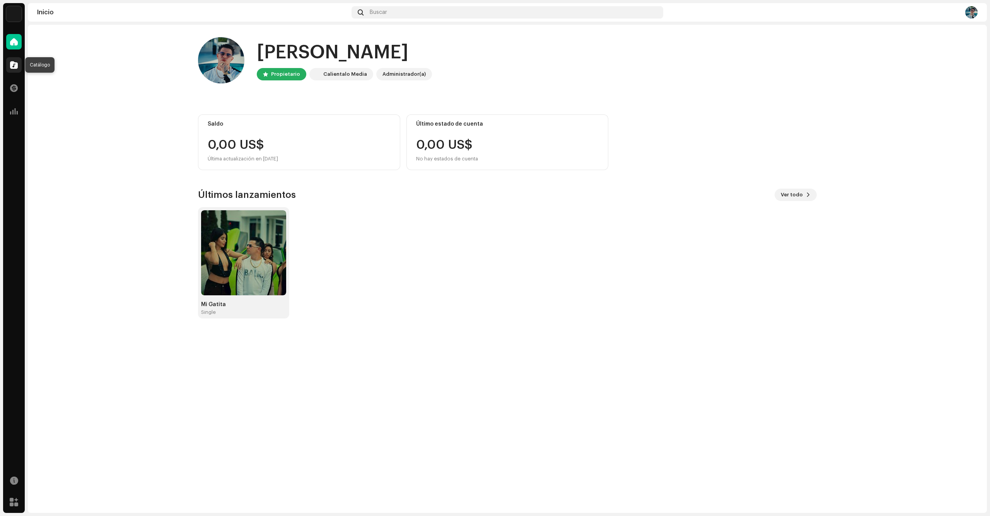
click at [13, 68] on span at bounding box center [14, 65] width 8 height 6
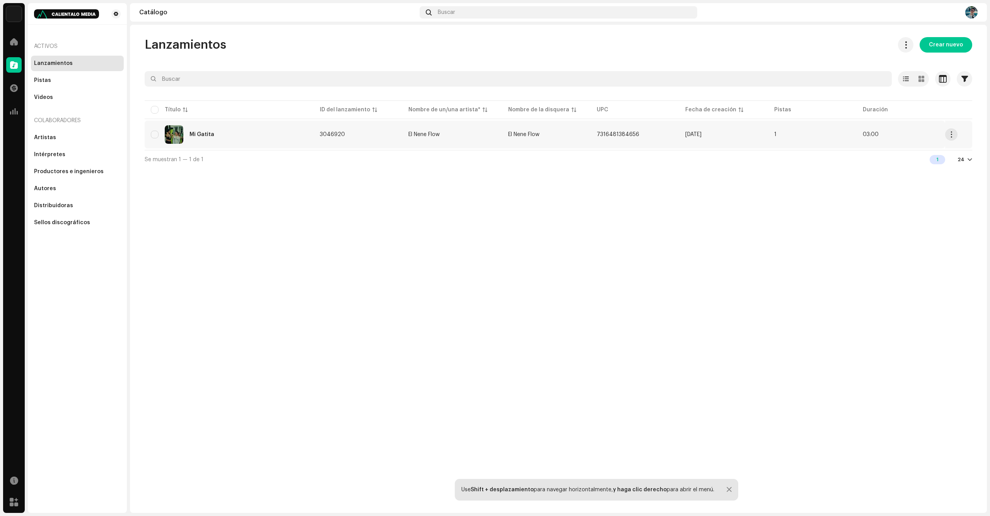
click at [302, 136] on div "Mi Gatita" at bounding box center [229, 134] width 157 height 19
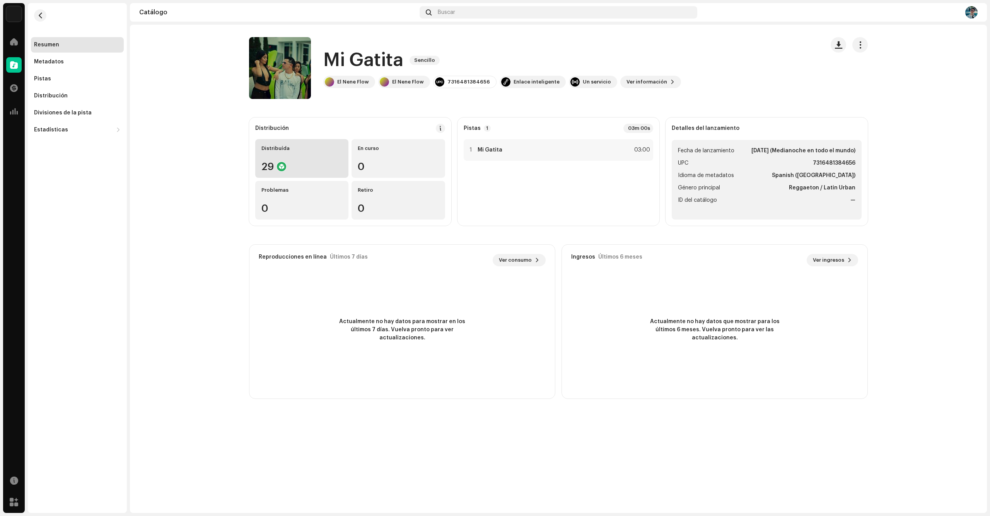
click at [292, 166] on div "29" at bounding box center [301, 167] width 81 height 10
